Goal: Use online tool/utility: Use online tool/utility

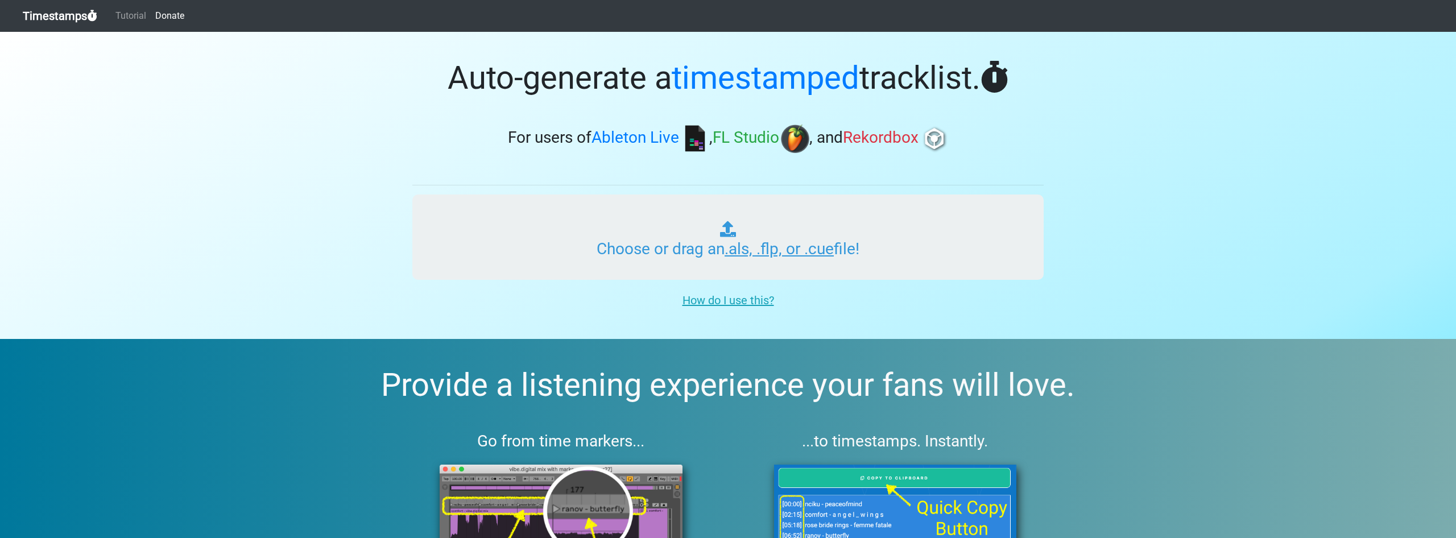
click at [802, 277] on input "Choose or drag an .als, .flp, or .cue file!" at bounding box center [727, 236] width 631 height 85
type input "C:\fakepath\DJ Template by ILLYA 2.0 (dnb) [PERSON_NAME] v1.1.als"
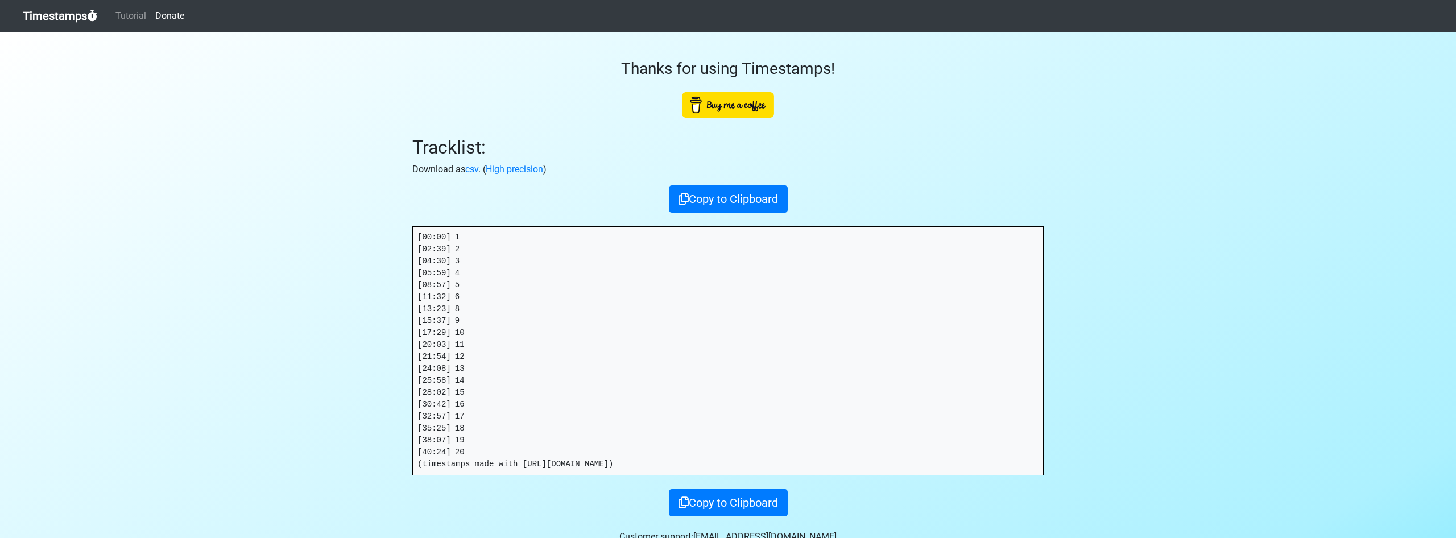
click at [56, 16] on link "Timestamps" at bounding box center [60, 16] width 74 height 23
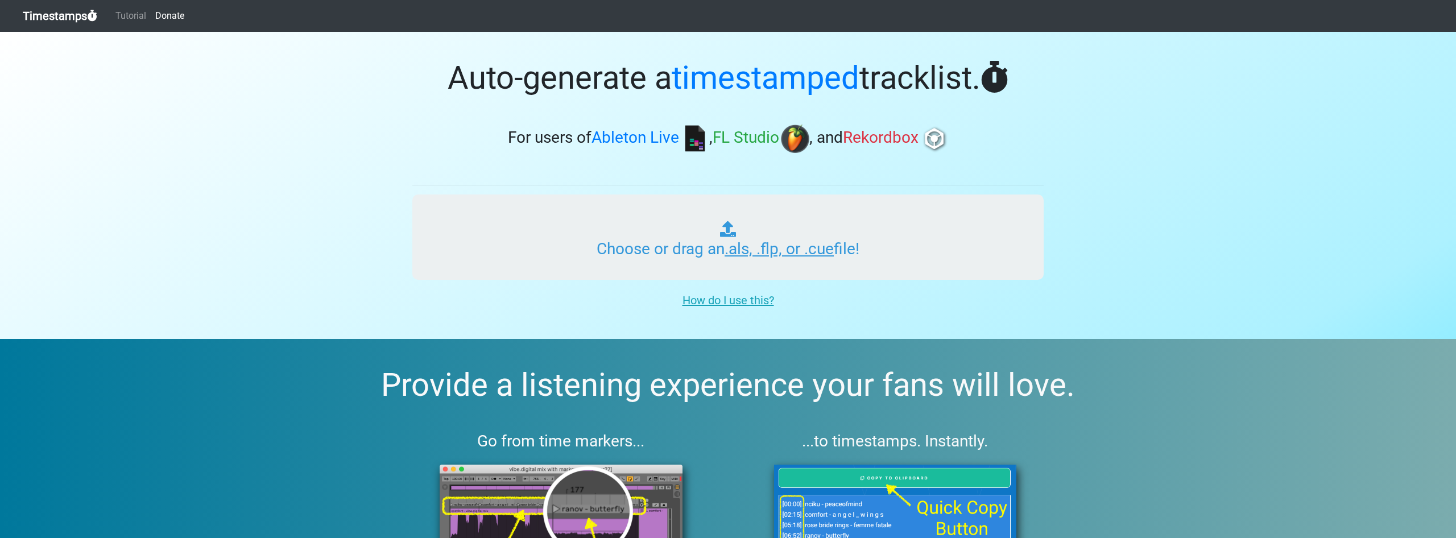
click at [711, 208] on input "Choose or drag an .als, .flp, or .cue file!" at bounding box center [727, 236] width 631 height 85
type input "C:\fakepath\DJ Template by ILLYA 2.0 (dnb) [PERSON_NAME] v1.1.als"
